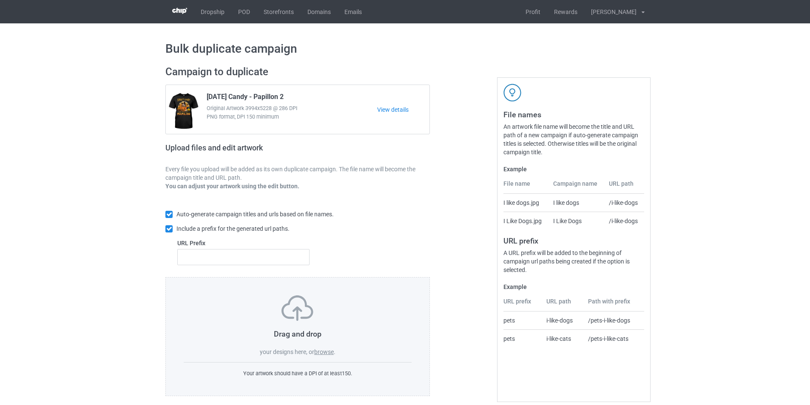
click at [324, 355] on label "browse" at bounding box center [324, 352] width 20 height 7
click at [0, 0] on input "browse" at bounding box center [0, 0] width 0 height 0
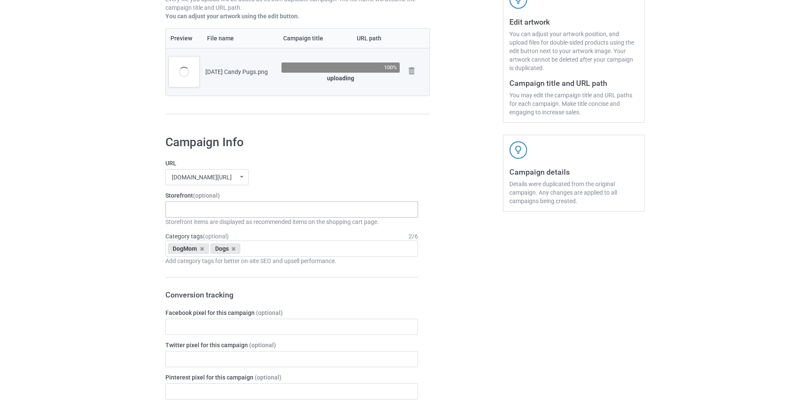
scroll to position [205, 0]
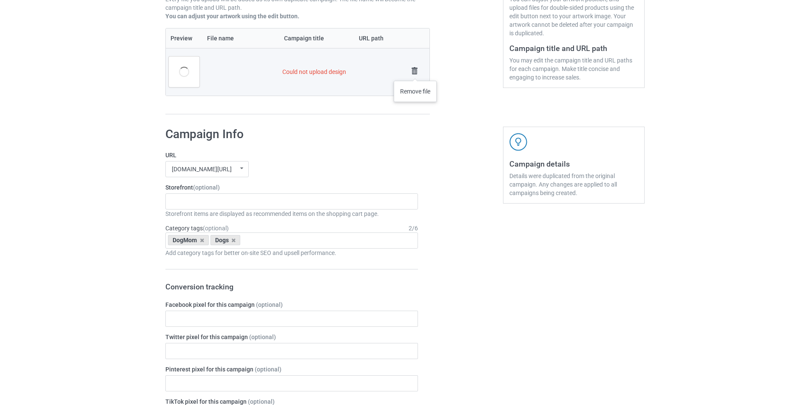
click at [415, 72] on img at bounding box center [415, 71] width 12 height 12
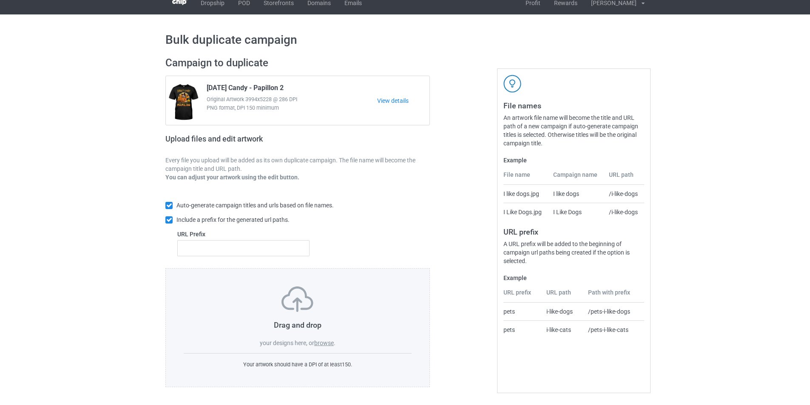
scroll to position [9, 0]
click at [325, 341] on label "browse" at bounding box center [324, 343] width 20 height 7
click at [0, 0] on input "browse" at bounding box center [0, 0] width 0 height 0
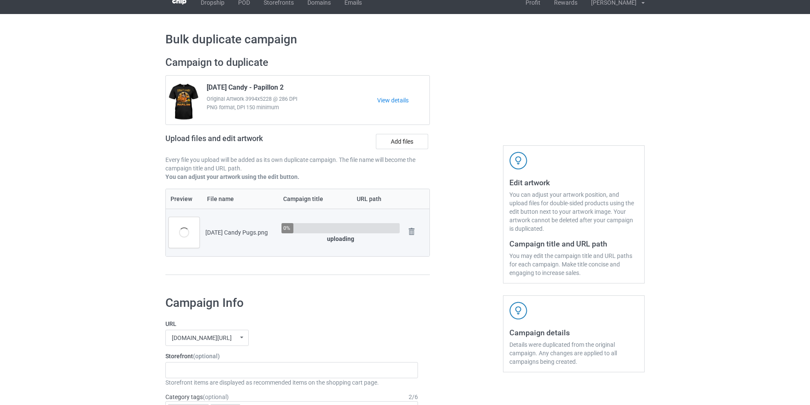
scroll to position [170, 0]
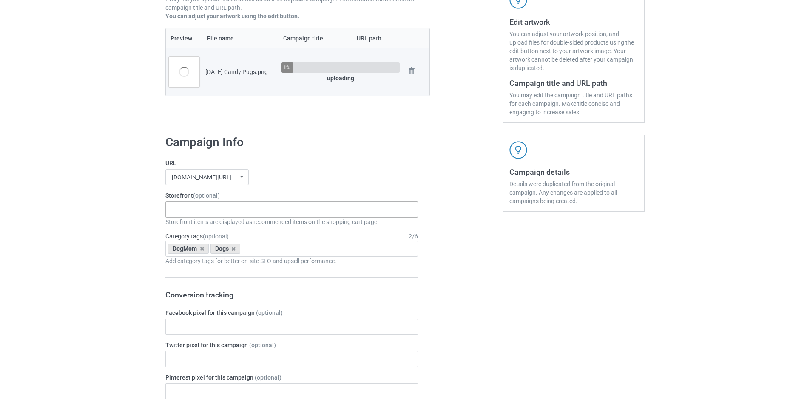
click at [255, 216] on div "Pumpkin Spider Dogs Pumpkin Dogs Pocket Halloween Dogs Moon Mountain Dogs Hallo…" at bounding box center [291, 210] width 253 height 16
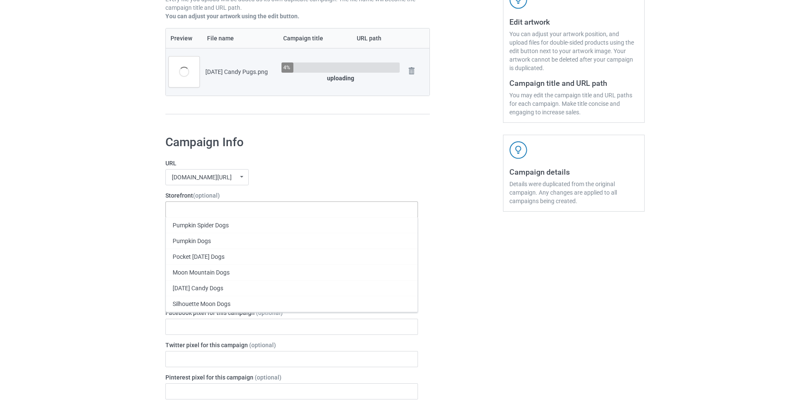
paste input "Halloween Candy"
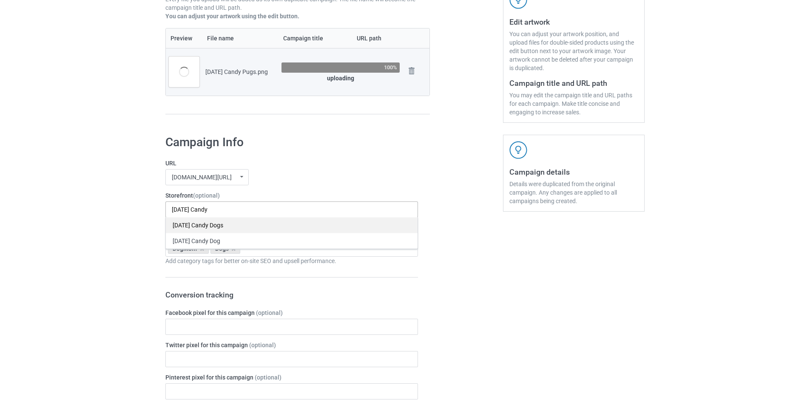
type input "Halloween Candy"
click at [242, 226] on div "[DATE] Candy Dogs" at bounding box center [292, 225] width 252 height 16
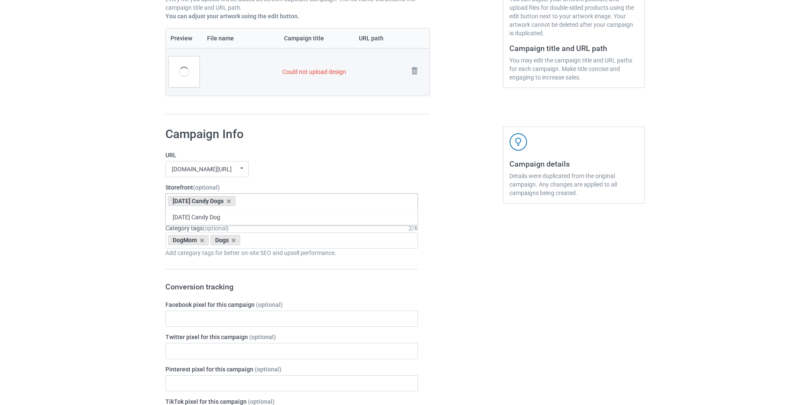
click at [350, 185] on label "Storefront (optional)" at bounding box center [291, 187] width 253 height 9
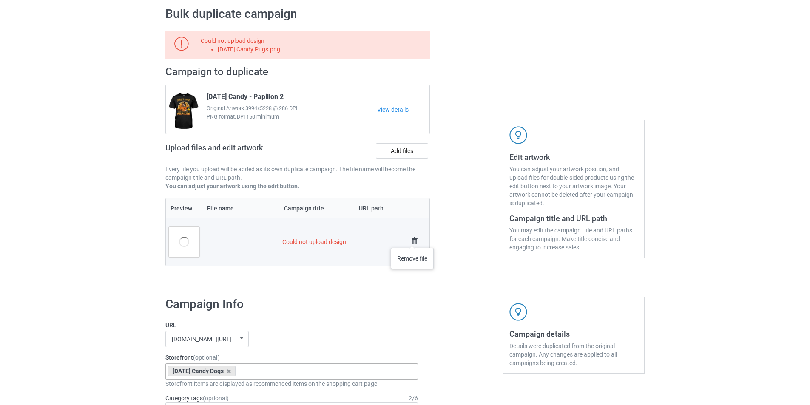
click at [413, 239] on img at bounding box center [415, 241] width 12 height 12
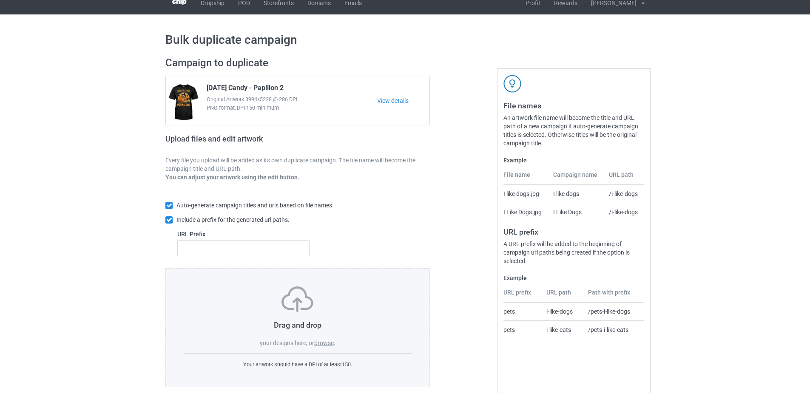
scroll to position [9, 0]
click at [320, 341] on label "browse" at bounding box center [324, 343] width 20 height 7
click at [0, 0] on input "browse" at bounding box center [0, 0] width 0 height 0
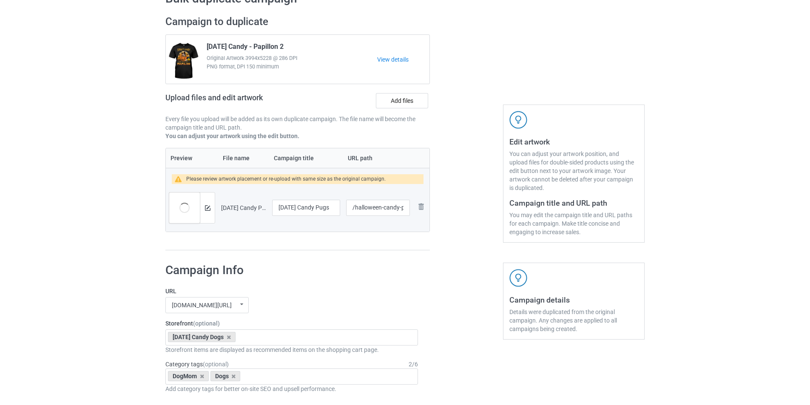
scroll to position [0, 0]
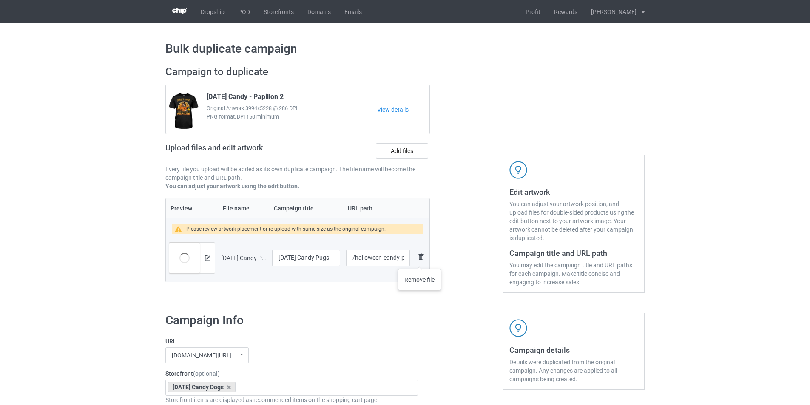
click at [420, 261] on img at bounding box center [421, 257] width 10 height 10
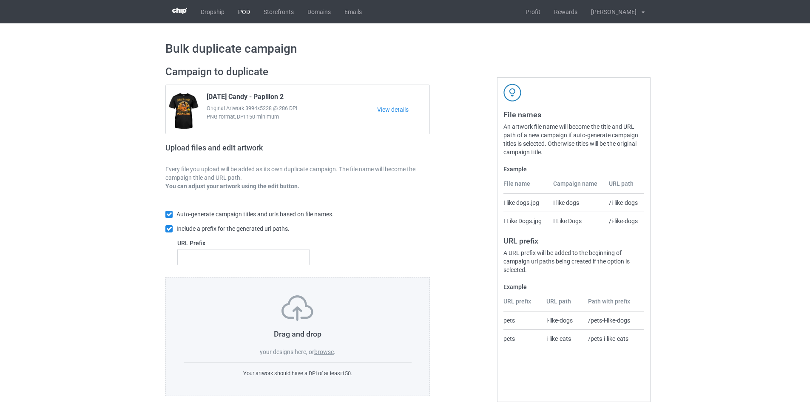
click at [245, 12] on link "POD" at bounding box center [244, 11] width 26 height 23
drag, startPoint x: 317, startPoint y: 351, endPoint x: 347, endPoint y: 313, distance: 48.8
click at [318, 351] on label "browse" at bounding box center [324, 352] width 20 height 7
click at [323, 352] on label "browse" at bounding box center [324, 352] width 20 height 7
click at [0, 0] on input "browse" at bounding box center [0, 0] width 0 height 0
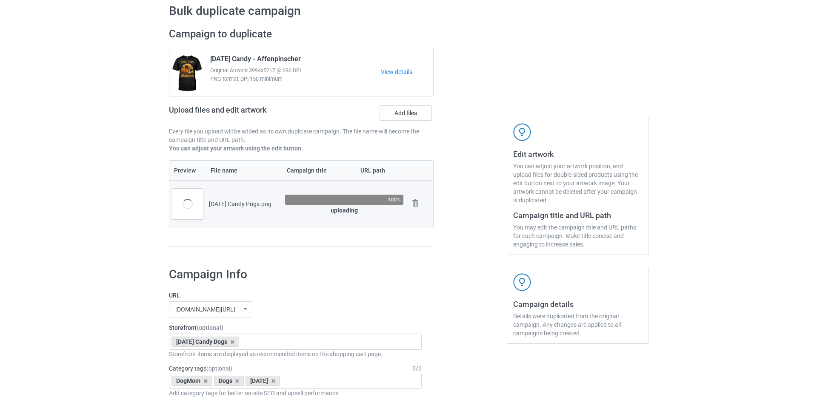
scroll to position [170, 0]
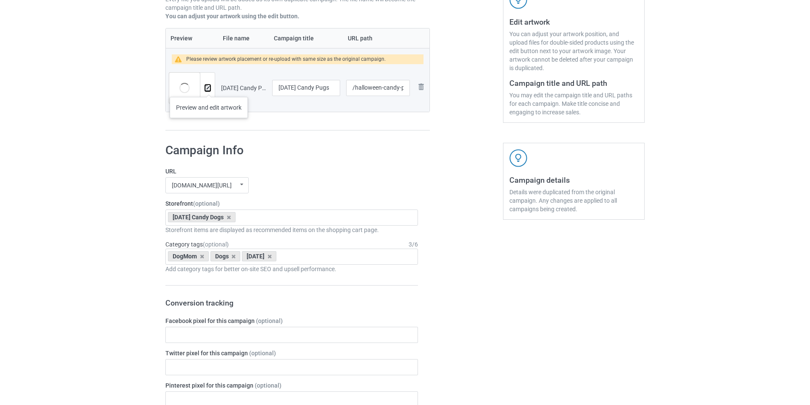
click at [209, 88] on img at bounding box center [208, 88] width 6 height 6
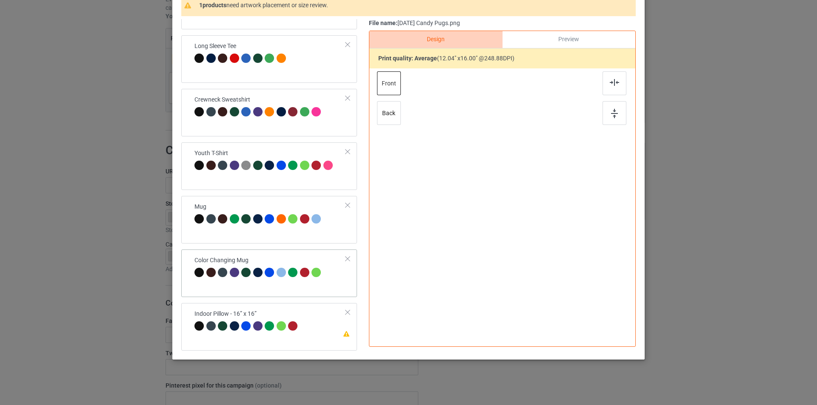
scroll to position [85, 0]
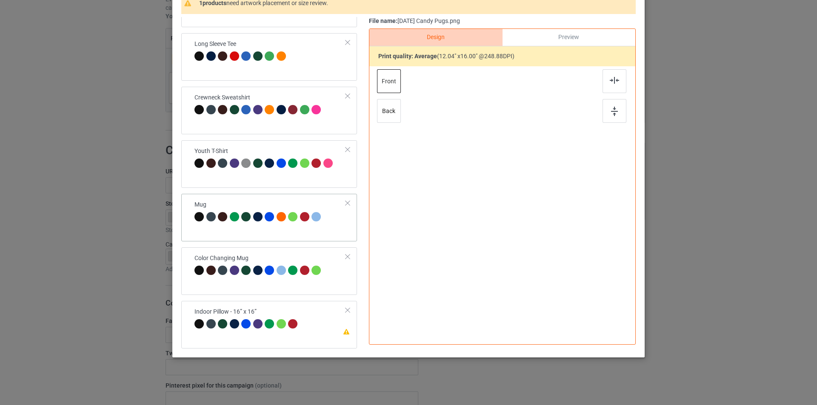
click at [315, 231] on div "Mug" at bounding box center [269, 218] width 176 height 48
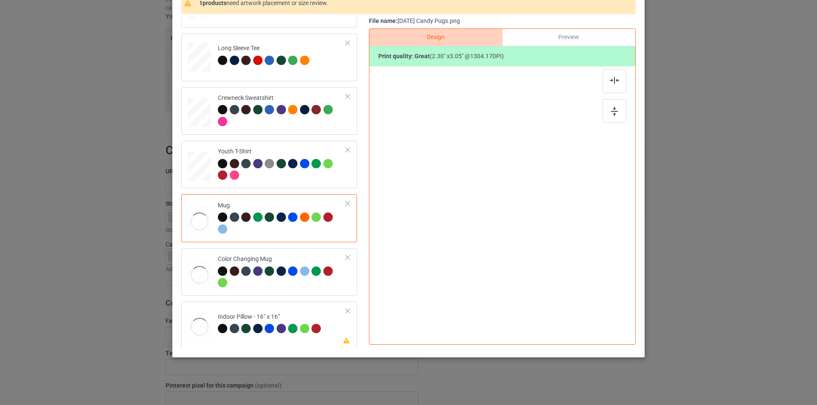
scroll to position [252, 0]
click at [311, 174] on div at bounding box center [282, 170] width 128 height 23
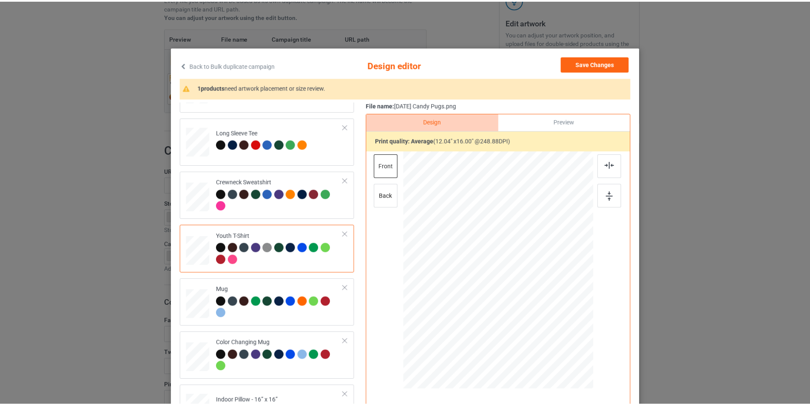
scroll to position [0, 0]
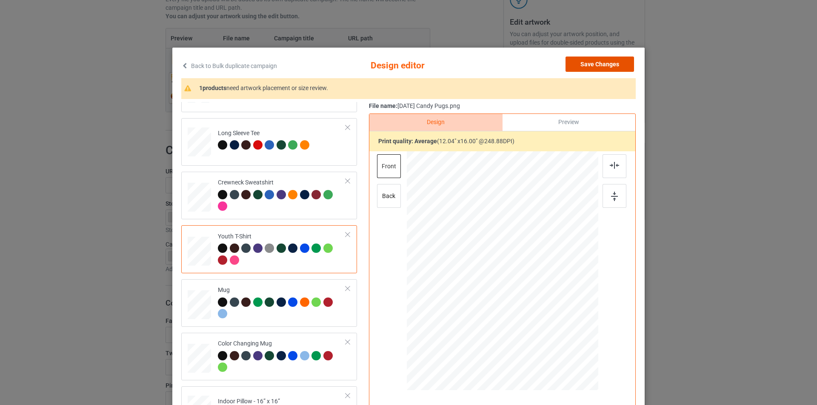
click at [615, 69] on button "Save Changes" at bounding box center [599, 64] width 68 height 15
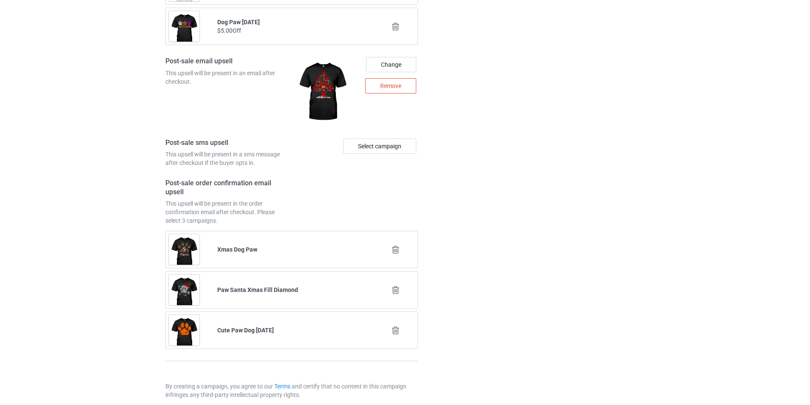
scroll to position [1148, 0]
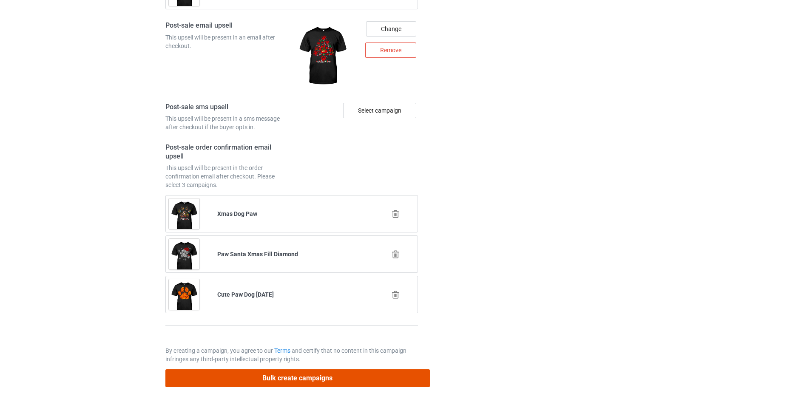
click at [369, 379] on button "Bulk create campaigns" at bounding box center [297, 378] width 265 height 17
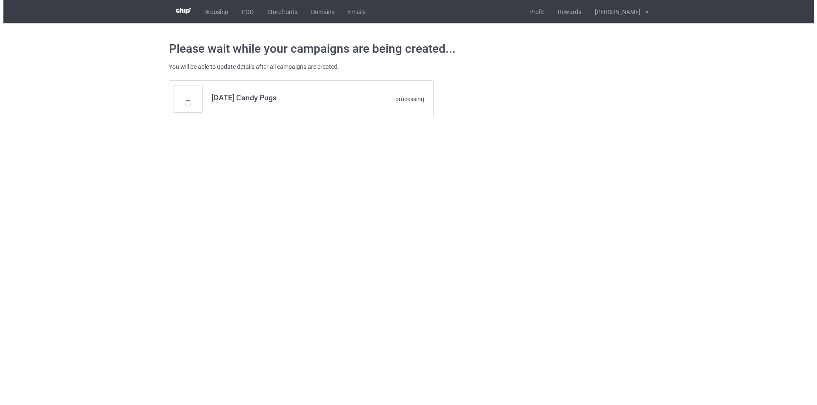
scroll to position [0, 0]
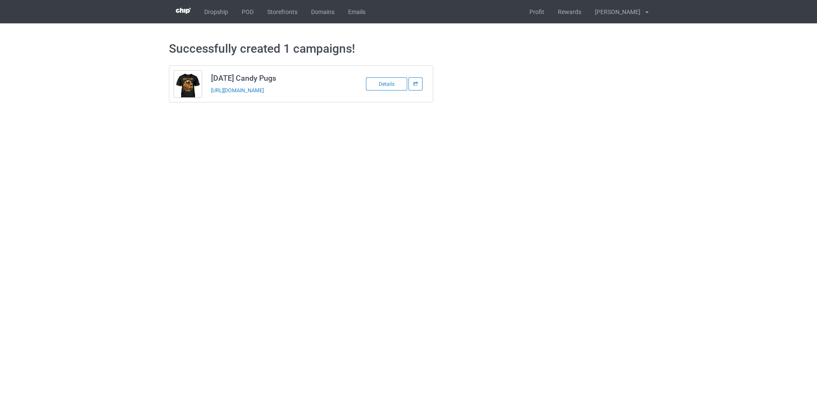
click at [529, 108] on div "[DATE] Candy Pugs [URL][DOMAIN_NAME] Details" at bounding box center [408, 84] width 491 height 49
click at [551, 11] on link "Profit" at bounding box center [536, 11] width 28 height 23
